Goal: Task Accomplishment & Management: Use online tool/utility

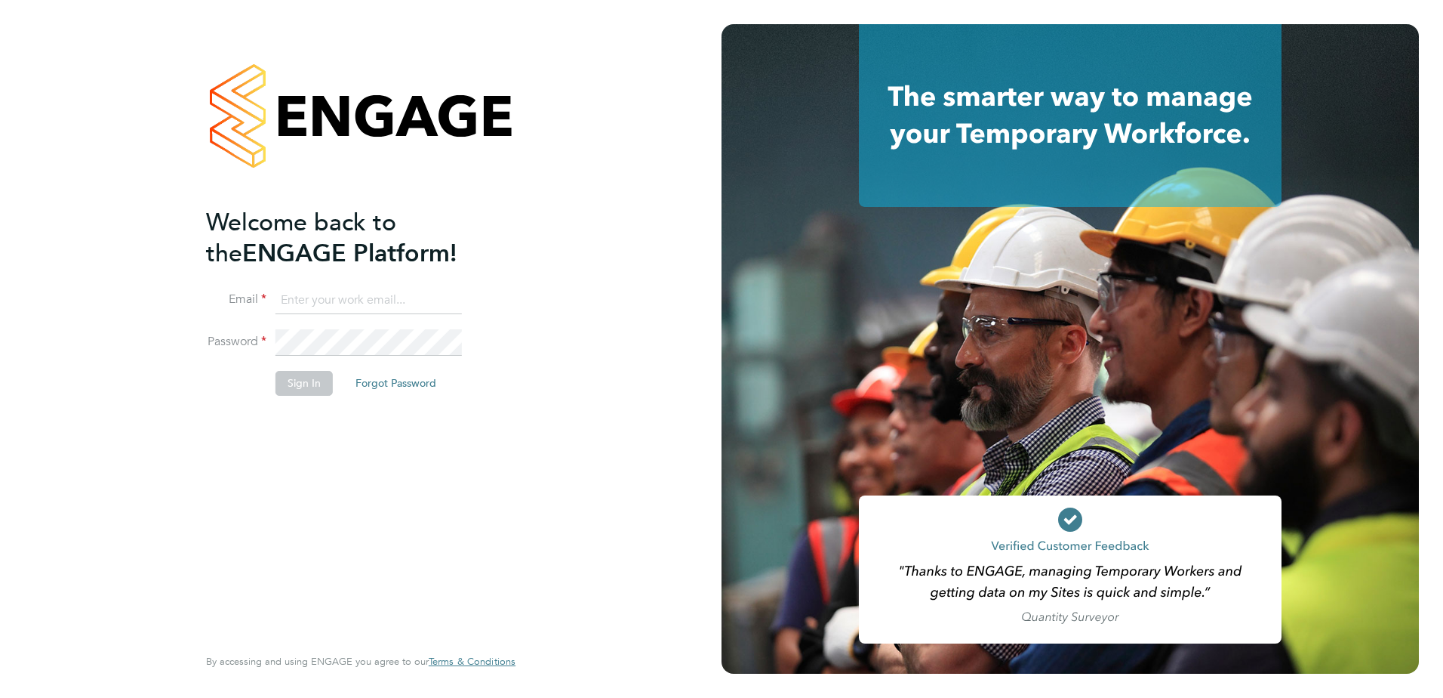
drag, startPoint x: 0, startPoint y: 0, endPoint x: 440, endPoint y: 308, distance: 537.2
click at [440, 308] on input at bounding box center [369, 300] width 186 height 27
type input "luke.harvey@hays.com"
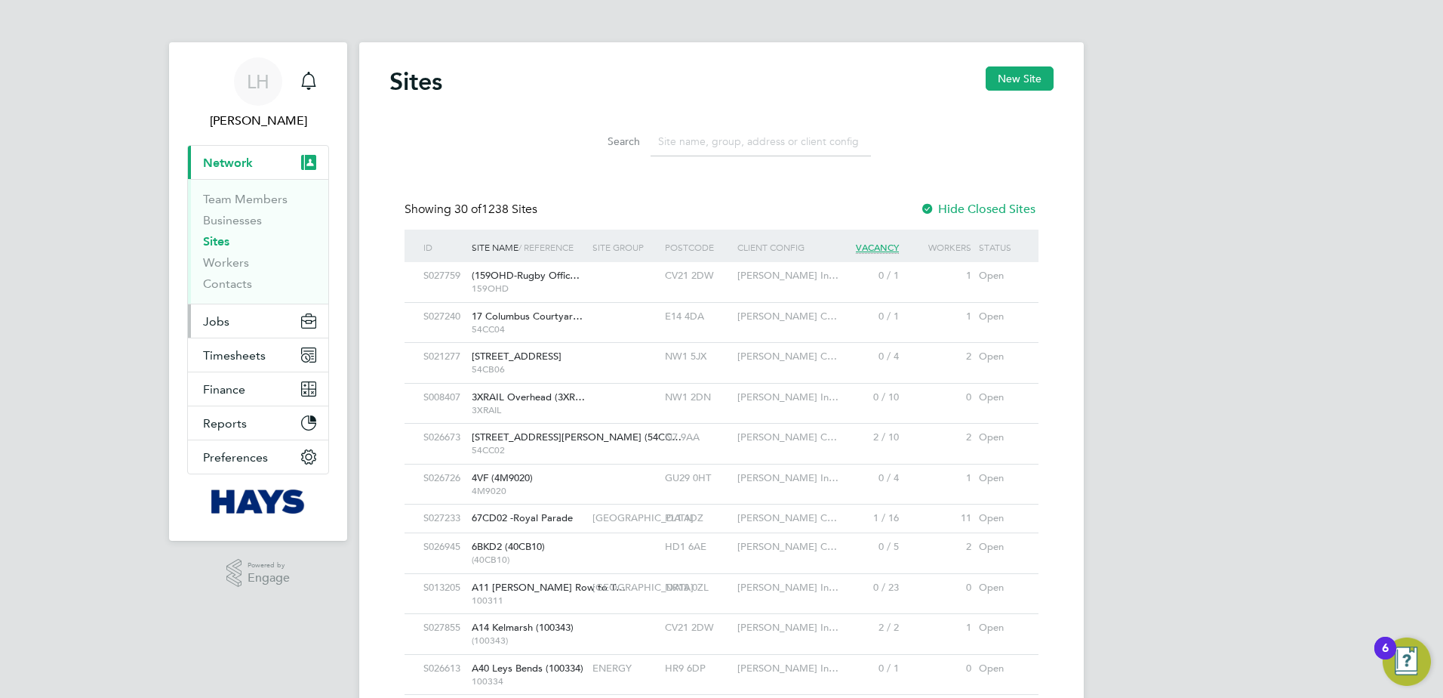
click at [214, 314] on span "Jobs" at bounding box center [216, 321] width 26 height 14
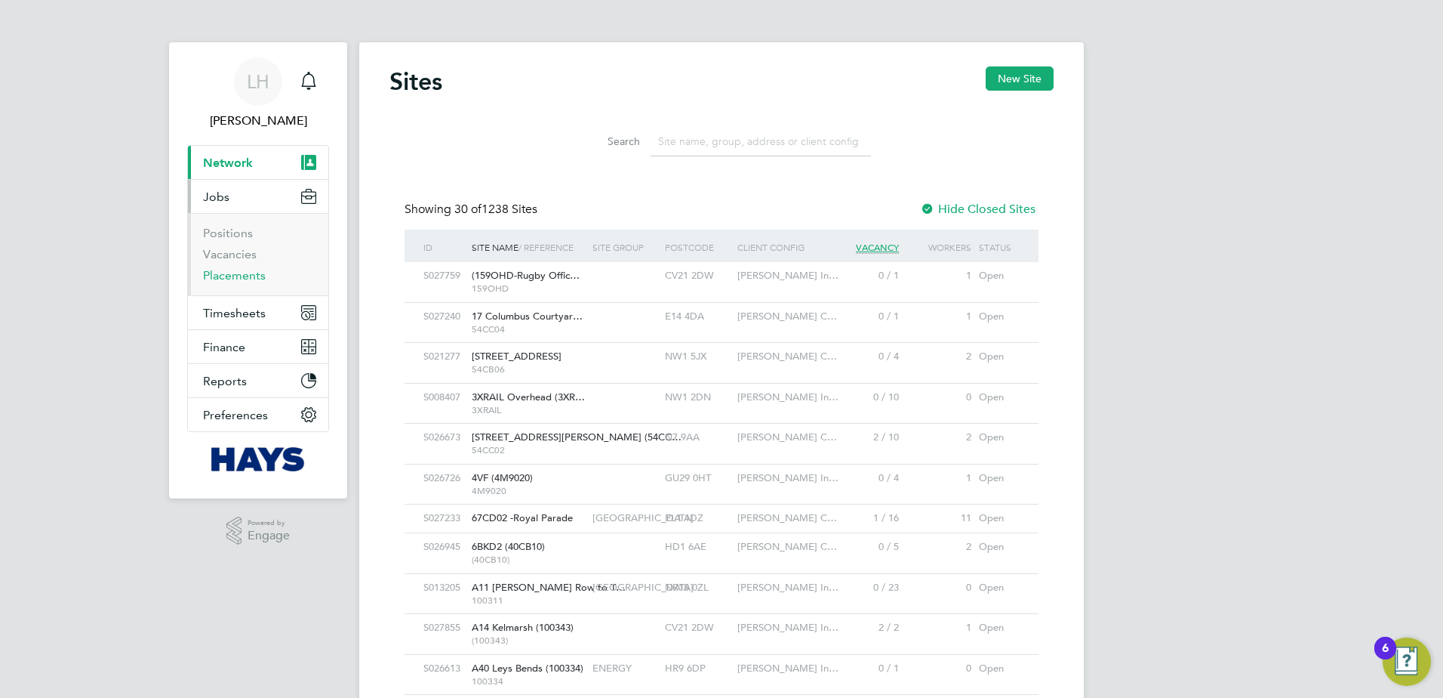
click at [248, 275] on link "Placements" at bounding box center [234, 275] width 63 height 14
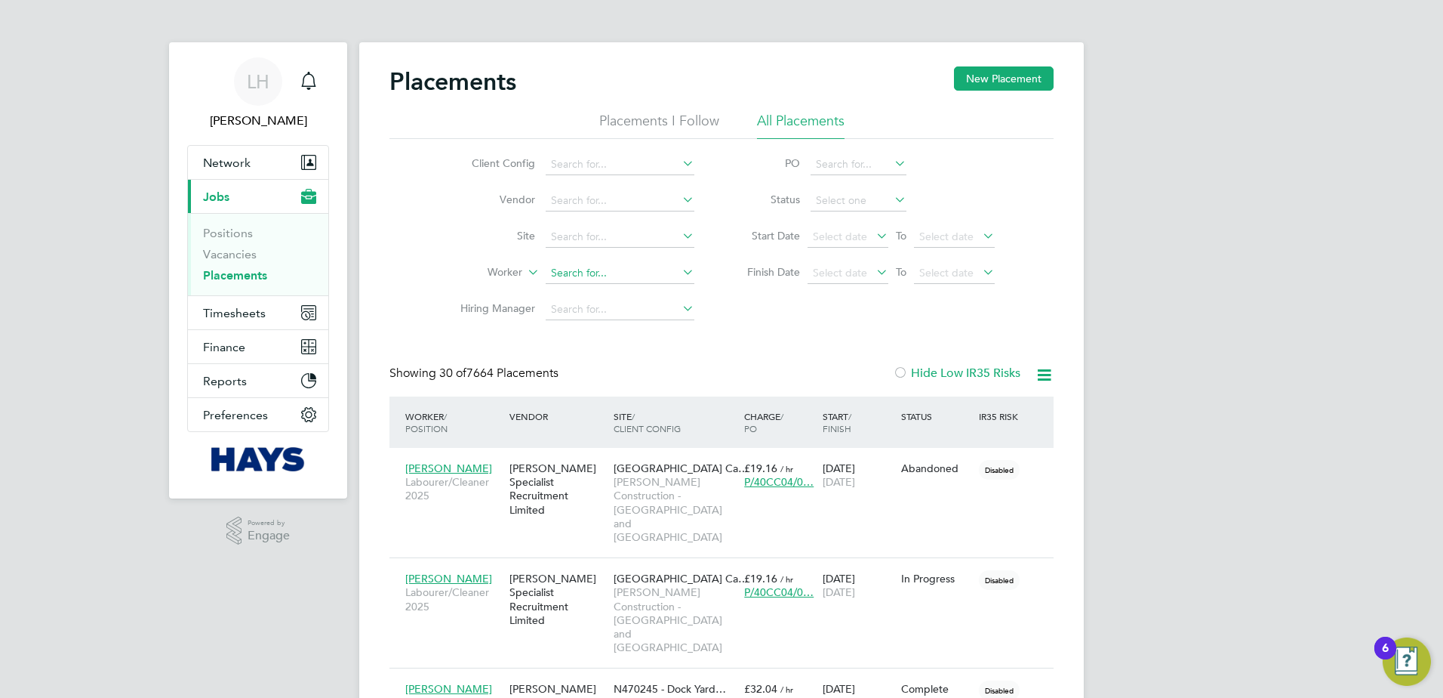
paste input "[PERSON_NAME]"
type input "[PERSON_NAME]"
click at [623, 301] on li "Qaisar Mehmood" at bounding box center [620, 294] width 150 height 20
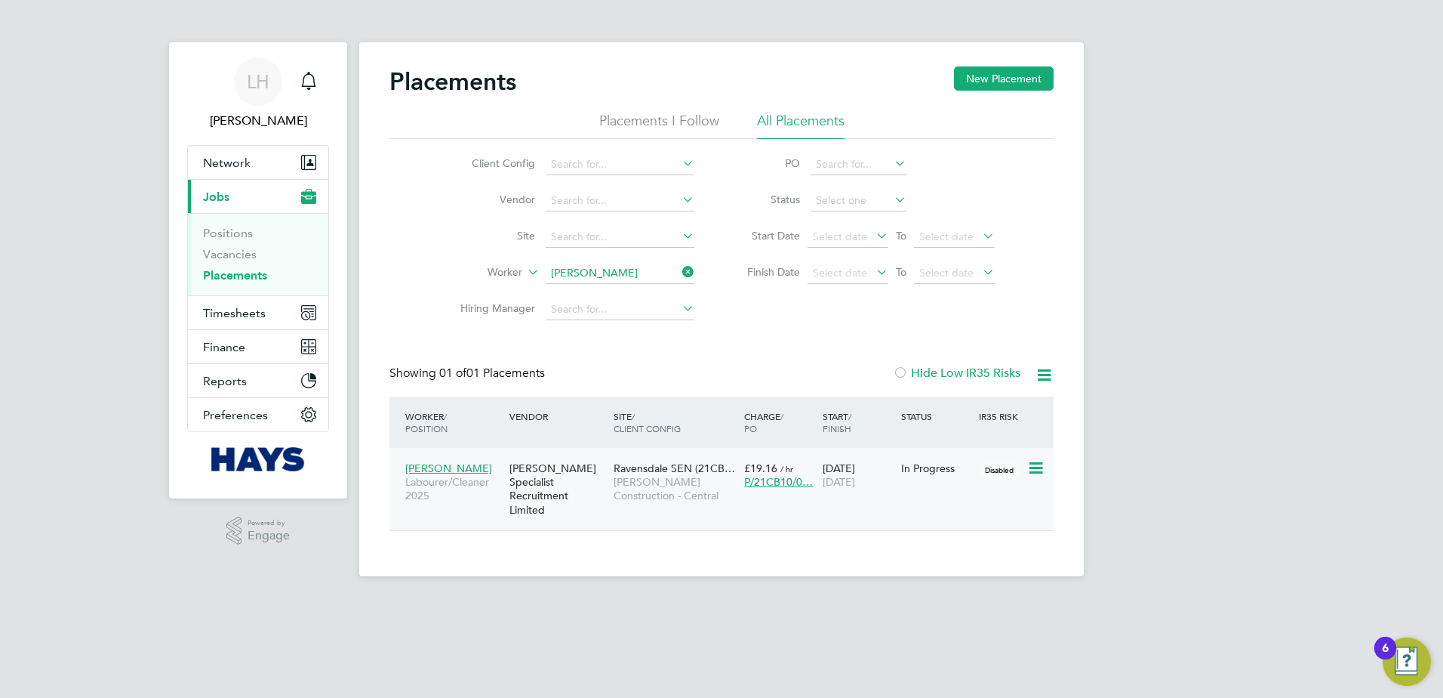
click at [604, 492] on div "[PERSON_NAME] Specialist Recruitment Limited" at bounding box center [558, 489] width 104 height 70
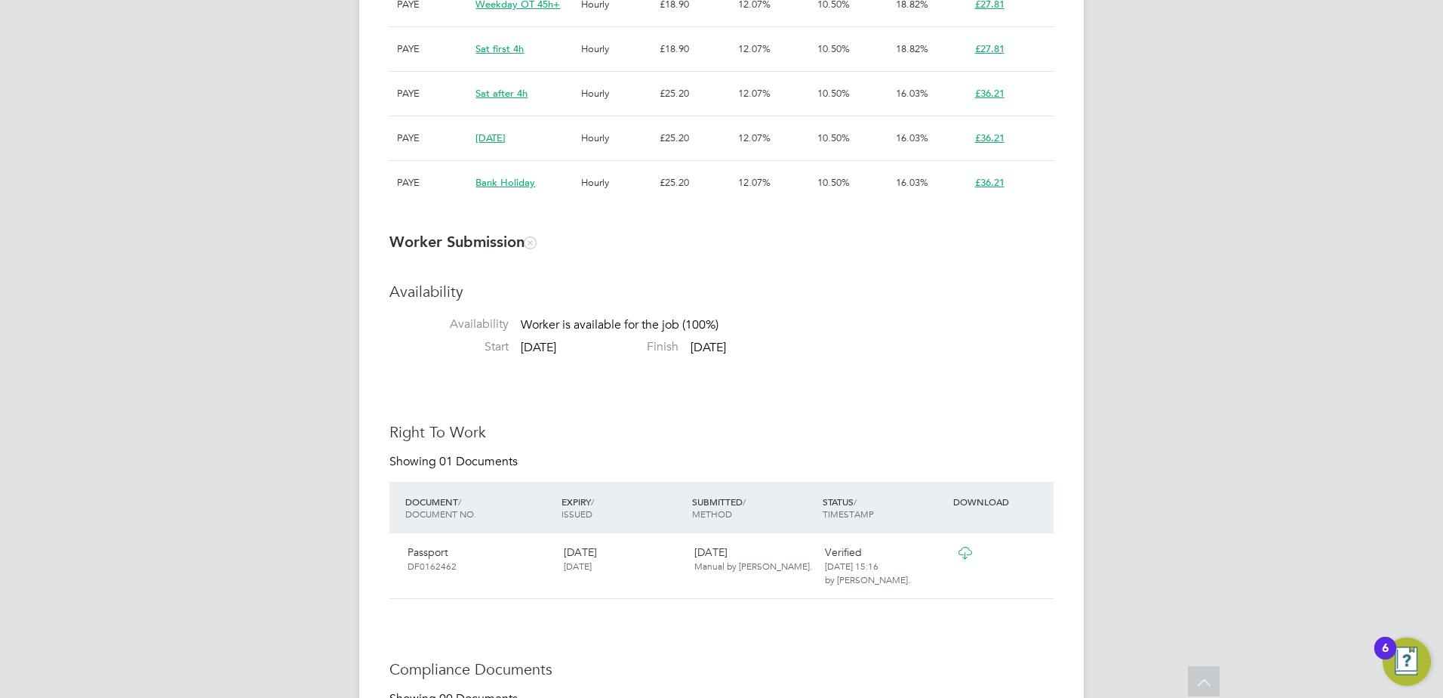
scroll to position [1036, 0]
